Goal: Find contact information: Find contact information

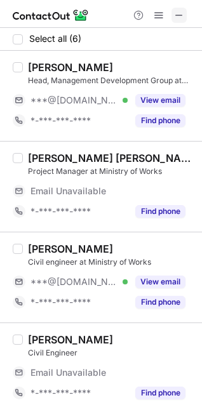
click at [176, 13] on span at bounding box center [179, 15] width 10 height 10
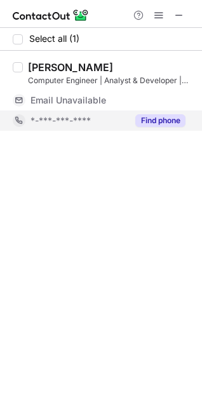
click at [163, 116] on button "Find phone" at bounding box center [160, 120] width 50 height 13
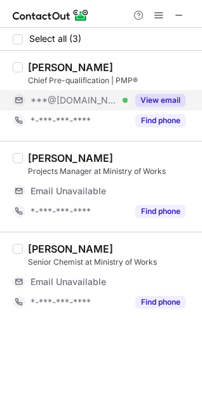
click at [149, 98] on button "View email" at bounding box center [160, 100] width 50 height 13
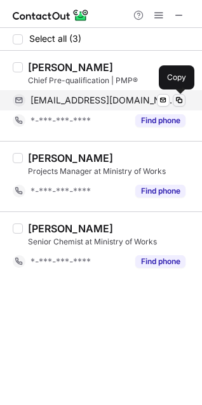
click at [180, 96] on span at bounding box center [179, 100] width 10 height 10
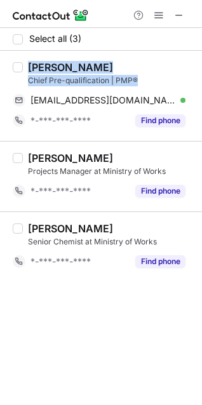
drag, startPoint x: 138, startPoint y: 77, endPoint x: 17, endPoint y: 82, distance: 121.4
click at [17, 82] on div "[PERSON_NAME] Chief Pre-qualification | PMP® [EMAIL_ADDRESS][DOMAIN_NAME] Verif…" at bounding box center [101, 96] width 202 height 90
click at [55, 80] on div "Chief Pre-qualification | PMP®" at bounding box center [111, 80] width 166 height 11
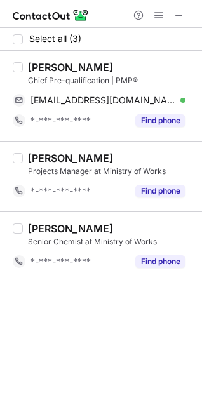
click at [87, 80] on div "Chief Pre-qualification | PMP®" at bounding box center [111, 80] width 166 height 11
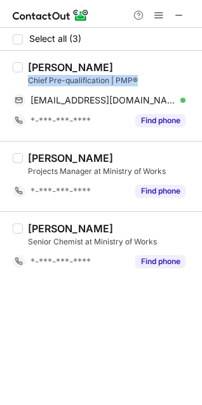
click at [87, 80] on div "Chief Pre-qualification | PMP®" at bounding box center [111, 80] width 166 height 11
copy div "Chief Pre-qualification | PMP®"
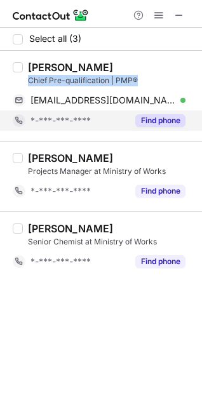
click at [151, 116] on button "Find phone" at bounding box center [160, 120] width 50 height 13
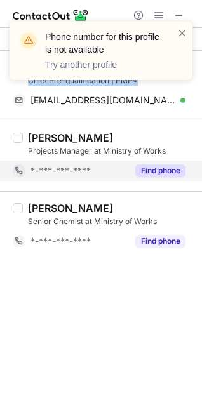
click at [161, 172] on button "Find phone" at bounding box center [160, 170] width 50 height 13
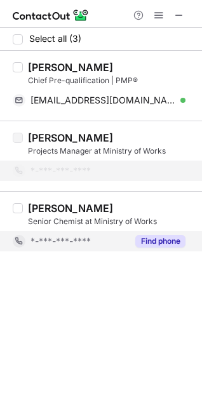
click at [166, 234] on div "Find phone" at bounding box center [157, 241] width 58 height 20
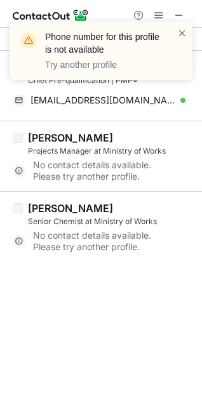
click at [175, 17] on div "Phone number for this profile is not available Try another profile" at bounding box center [100, 56] width 203 height 94
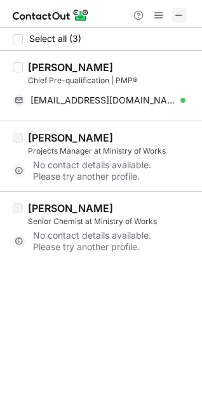
click at [174, 13] on span at bounding box center [179, 15] width 10 height 10
click at [126, 13] on div at bounding box center [101, 14] width 202 height 28
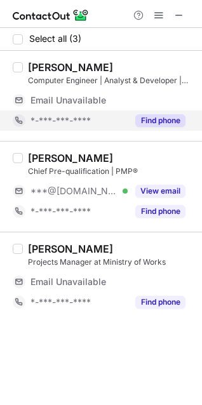
click at [160, 119] on button "Find phone" at bounding box center [160, 120] width 50 height 13
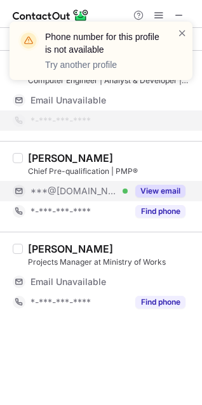
click at [158, 196] on button "View email" at bounding box center [160, 191] width 50 height 13
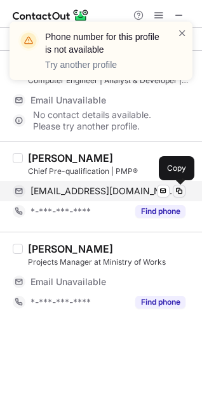
click at [180, 190] on span at bounding box center [179, 191] width 10 height 10
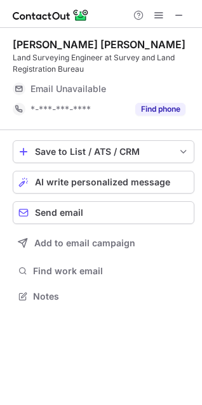
scroll to position [288, 202]
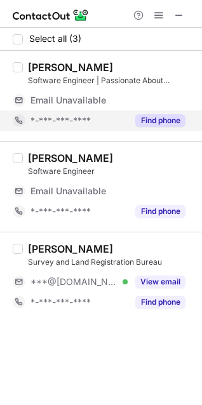
click at [165, 117] on button "Find phone" at bounding box center [160, 120] width 50 height 13
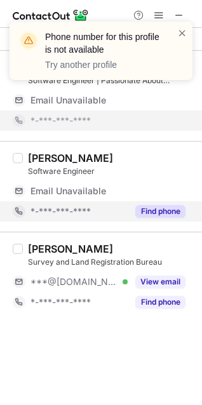
click at [158, 213] on button "Find phone" at bounding box center [160, 211] width 50 height 13
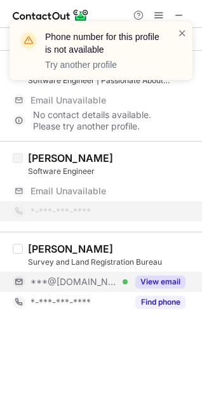
click at [159, 277] on button "View email" at bounding box center [160, 282] width 50 height 13
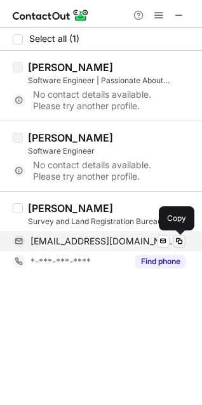
click at [178, 237] on span at bounding box center [179, 241] width 10 height 10
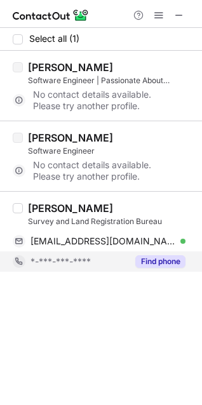
click at [176, 265] on button "Find phone" at bounding box center [160, 261] width 50 height 13
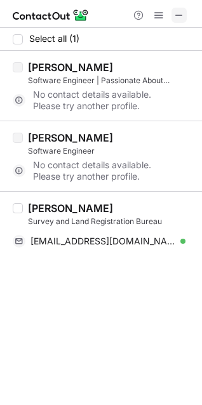
click at [185, 15] on button at bounding box center [178, 15] width 15 height 15
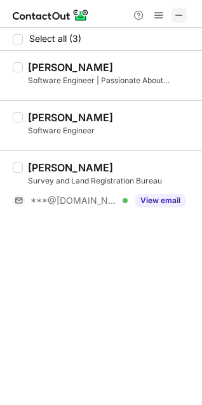
click at [186, 15] on button at bounding box center [178, 15] width 15 height 15
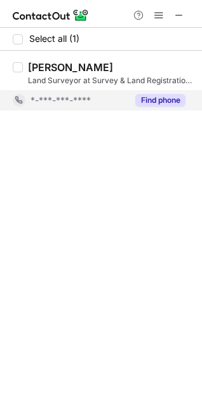
click at [159, 99] on button "Find phone" at bounding box center [160, 100] width 50 height 13
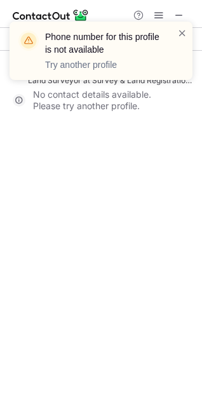
click at [182, 17] on div "Phone number for this profile is not available Try another profile" at bounding box center [100, 56] width 203 height 94
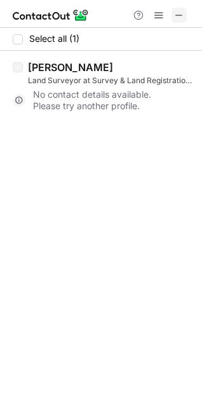
click at [180, 11] on span at bounding box center [179, 15] width 10 height 10
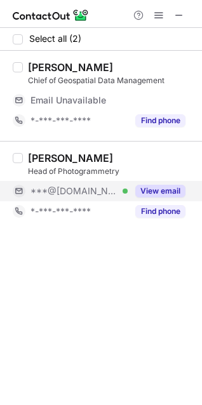
click at [165, 192] on button "View email" at bounding box center [160, 191] width 50 height 13
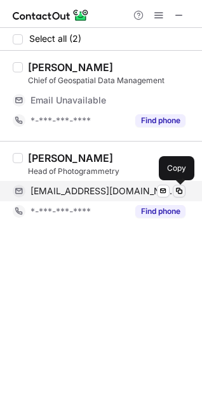
click at [180, 190] on span at bounding box center [179, 191] width 10 height 10
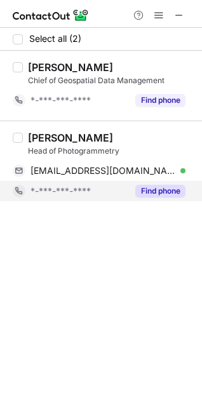
click at [155, 195] on button "Find phone" at bounding box center [160, 191] width 50 height 13
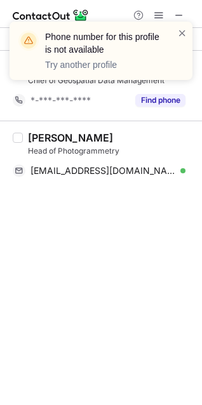
click at [180, 13] on div "Phone number for this profile is not available Try another profile" at bounding box center [100, 56] width 203 height 94
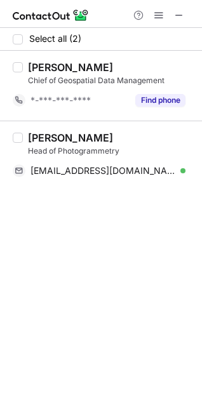
click at [183, 14] on div "Phone number for this profile is not available Try another profile" at bounding box center [100, 21] width 203 height 25
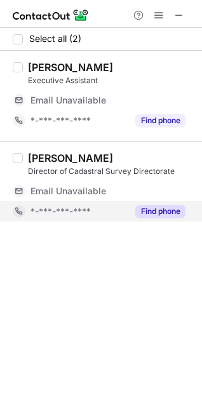
click at [164, 208] on button "Find phone" at bounding box center [160, 211] width 50 height 13
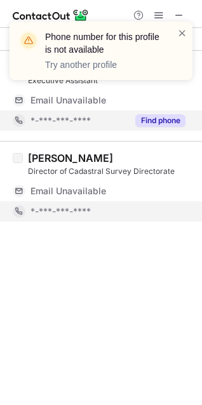
click at [157, 128] on div "Find phone" at bounding box center [157, 120] width 58 height 20
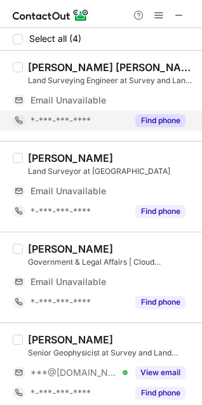
click at [167, 119] on button "Find phone" at bounding box center [160, 120] width 50 height 13
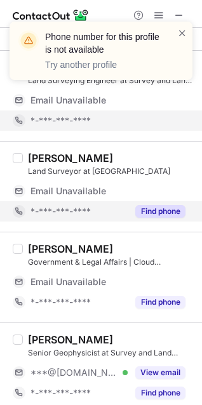
click at [162, 216] on button "Find phone" at bounding box center [160, 211] width 50 height 13
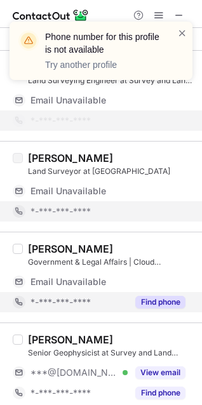
click at [165, 303] on button "Find phone" at bounding box center [160, 302] width 50 height 13
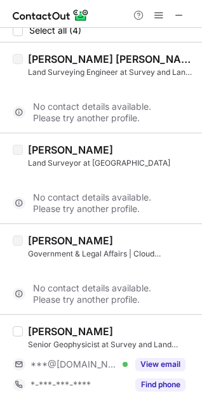
scroll to position [0, 0]
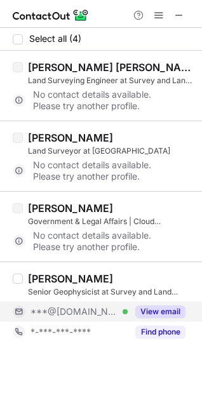
click at [166, 306] on button "View email" at bounding box center [160, 311] width 50 height 13
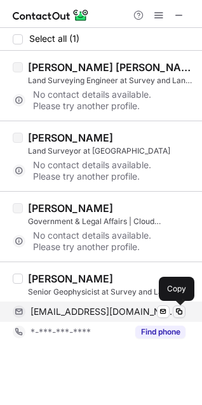
click at [178, 314] on span at bounding box center [179, 312] width 10 height 10
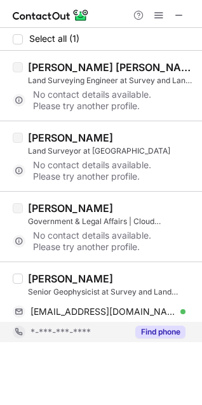
click at [150, 337] on button "Find phone" at bounding box center [160, 332] width 50 height 13
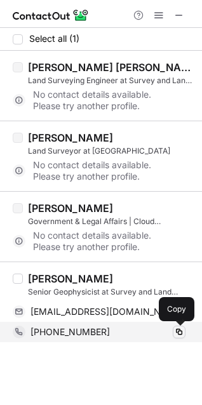
click at [181, 330] on span at bounding box center [179, 332] width 10 height 10
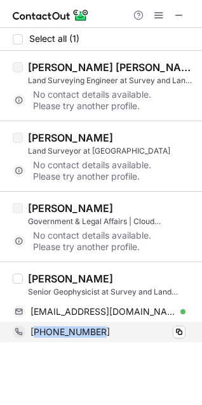
drag, startPoint x: 103, startPoint y: 332, endPoint x: 34, endPoint y: 326, distance: 69.5
click at [34, 326] on div "+919497355357 Copy" at bounding box center [99, 332] width 173 height 20
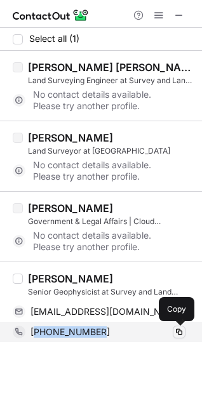
click at [182, 333] on span at bounding box center [179, 332] width 10 height 10
click at [182, 332] on span at bounding box center [179, 332] width 10 height 10
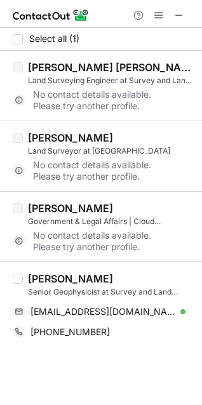
click at [171, 22] on div "Help & Support" at bounding box center [158, 15] width 61 height 15
click at [178, 13] on span at bounding box center [179, 15] width 10 height 10
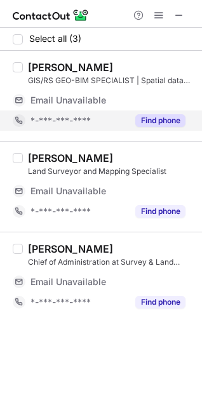
click at [158, 125] on button "Find phone" at bounding box center [160, 120] width 50 height 13
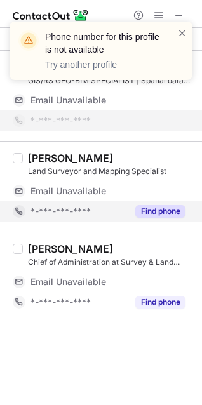
click at [159, 216] on button "Find phone" at bounding box center [160, 211] width 50 height 13
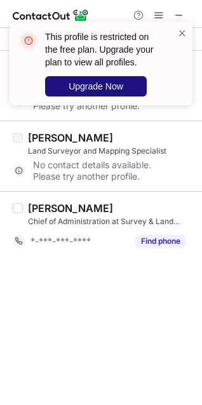
click at [97, 86] on span "Upgrade Now" at bounding box center [96, 86] width 55 height 10
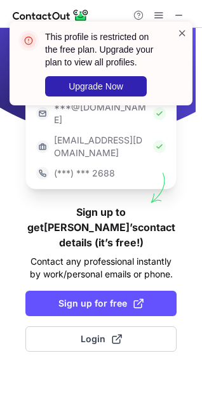
click at [181, 32] on span at bounding box center [182, 33] width 10 height 13
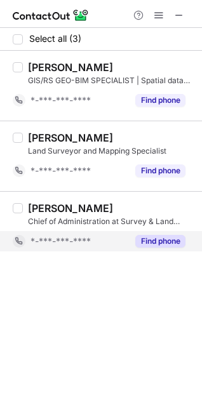
click at [167, 239] on button "Find phone" at bounding box center [160, 241] width 50 height 13
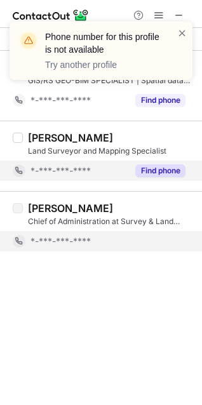
click at [159, 164] on button "Find phone" at bounding box center [160, 170] width 50 height 13
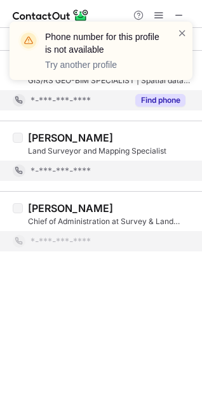
click at [166, 105] on button "Find phone" at bounding box center [160, 100] width 50 height 13
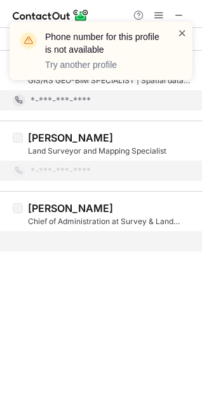
click at [180, 32] on span at bounding box center [182, 33] width 10 height 13
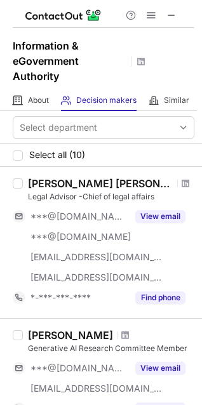
click at [171, 214] on button "View email" at bounding box center [160, 216] width 50 height 13
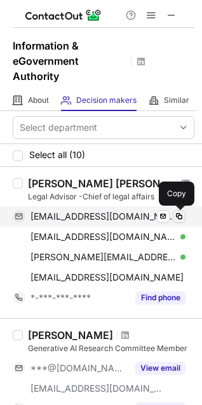
click at [178, 213] on span at bounding box center [179, 216] width 10 height 10
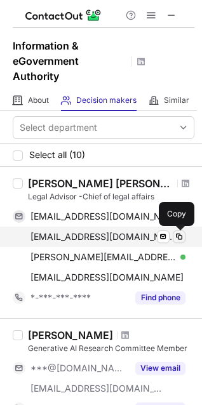
click at [175, 237] on span at bounding box center [179, 237] width 10 height 10
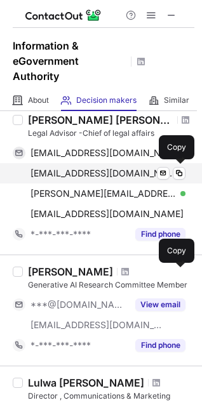
scroll to position [127, 0]
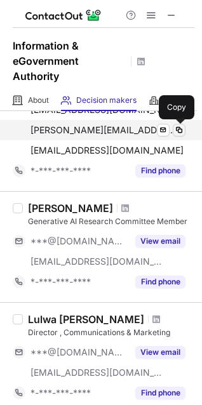
click at [177, 126] on span at bounding box center [179, 130] width 10 height 10
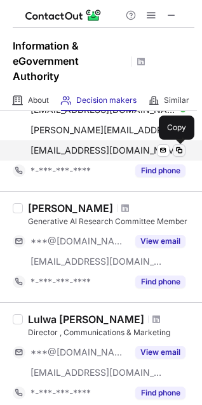
click at [178, 151] on span at bounding box center [179, 150] width 10 height 10
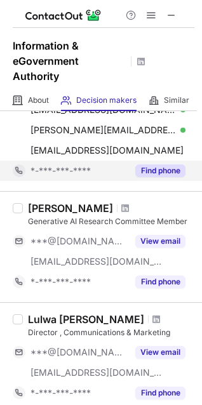
click at [164, 175] on button "Find phone" at bounding box center [160, 170] width 50 height 13
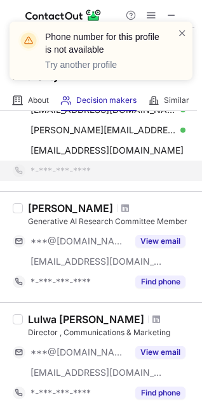
scroll to position [190, 0]
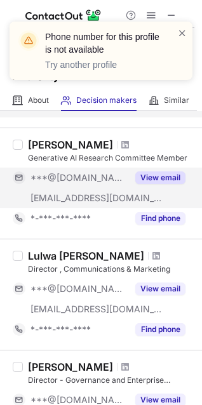
click at [161, 182] on button "View email" at bounding box center [160, 177] width 50 height 13
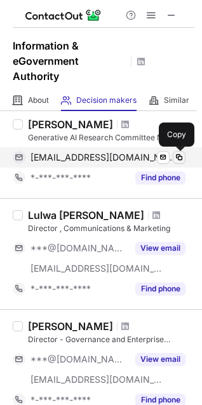
click at [185, 154] on button at bounding box center [179, 157] width 13 height 13
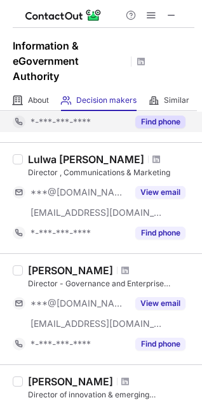
scroll to position [254, 0]
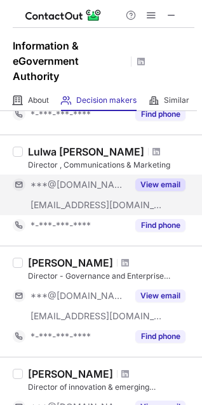
click at [161, 182] on button "View email" at bounding box center [160, 184] width 50 height 13
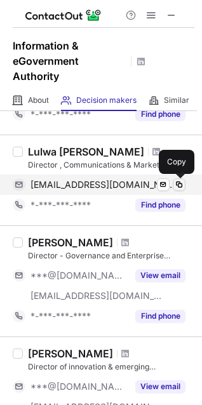
click at [178, 182] on span at bounding box center [179, 185] width 10 height 10
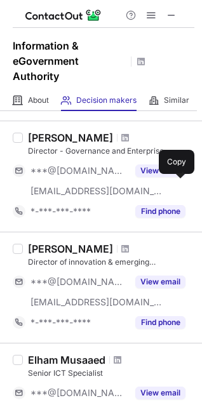
scroll to position [381, 0]
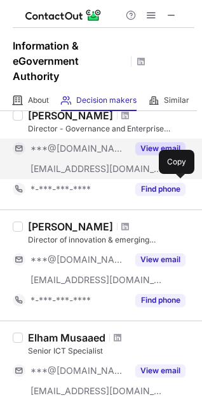
click at [155, 149] on button "View email" at bounding box center [160, 148] width 50 height 13
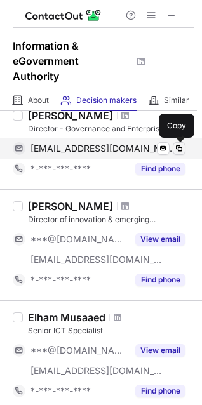
click at [178, 149] on span at bounding box center [179, 149] width 10 height 10
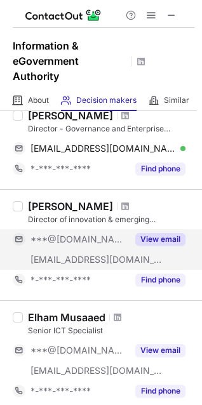
click at [150, 242] on button "View email" at bounding box center [160, 239] width 50 height 13
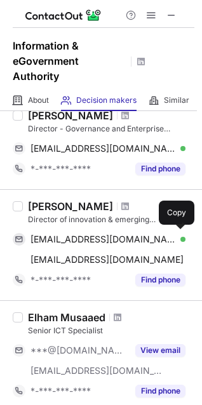
scroll to position [444, 0]
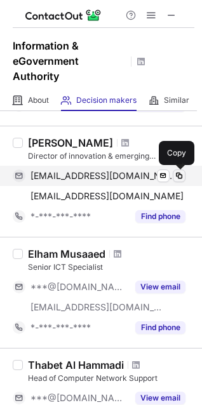
click at [179, 170] on button at bounding box center [179, 176] width 13 height 13
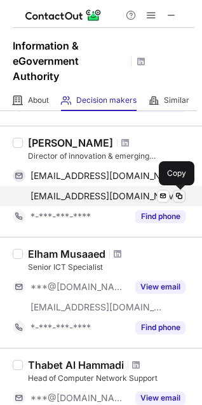
click at [179, 197] on span at bounding box center [179, 196] width 10 height 10
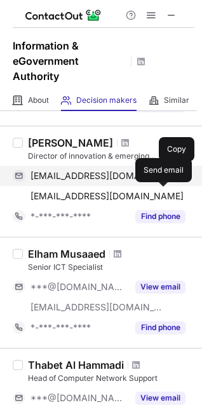
scroll to position [508, 0]
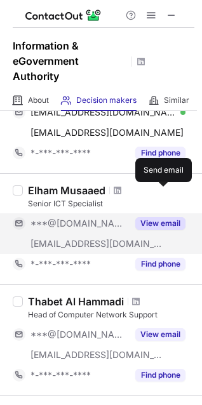
click at [157, 224] on button "View email" at bounding box center [160, 223] width 50 height 13
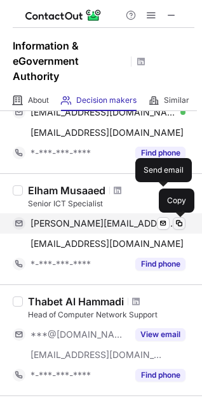
click at [183, 224] on span at bounding box center [179, 223] width 10 height 10
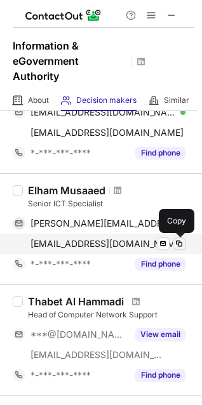
click at [184, 241] on span at bounding box center [179, 244] width 10 height 10
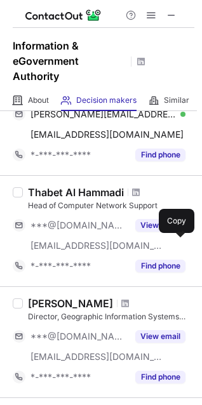
scroll to position [635, 0]
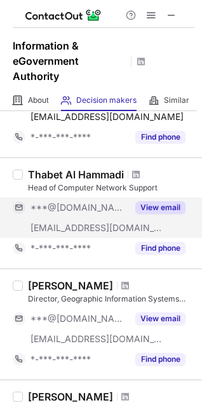
click at [154, 203] on button "View email" at bounding box center [160, 207] width 50 height 13
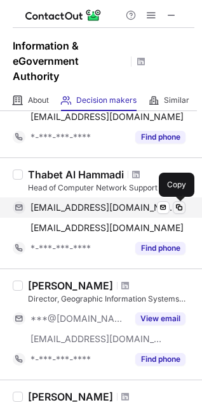
click at [184, 208] on span at bounding box center [179, 208] width 10 height 10
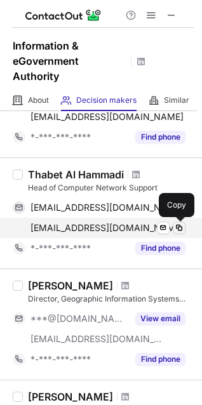
click at [182, 231] on span at bounding box center [179, 228] width 10 height 10
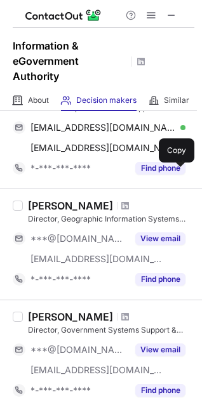
scroll to position [762, 0]
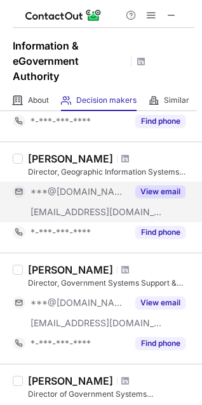
click at [170, 196] on button "View email" at bounding box center [160, 191] width 50 height 13
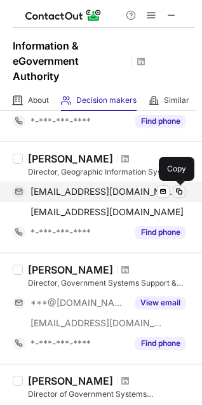
click at [178, 193] on span at bounding box center [179, 192] width 10 height 10
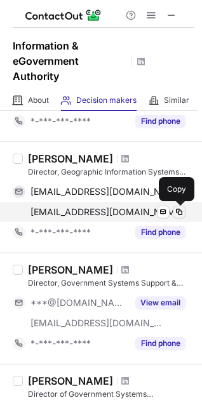
click at [182, 211] on span at bounding box center [179, 212] width 10 height 10
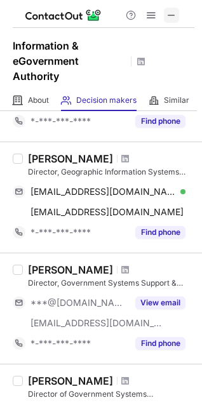
click at [171, 11] on span at bounding box center [171, 15] width 10 height 10
